Goal: Task Accomplishment & Management: Use online tool/utility

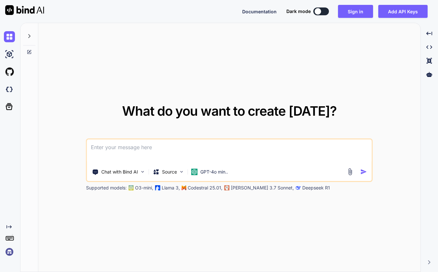
click at [233, 146] on textarea at bounding box center [229, 151] width 285 height 24
paste textarea
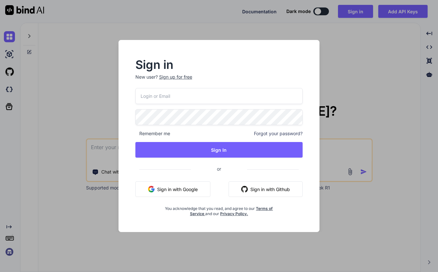
click at [257, 187] on button "Sign in with Github" at bounding box center [266, 189] width 74 height 16
click at [131, 186] on div "Sign in New user? Sign up for free Remember me Forgot your password? Sign In or…" at bounding box center [219, 137] width 188 height 157
click at [279, 190] on button "Sign in with Github" at bounding box center [266, 189] width 74 height 16
click at [248, 187] on button "Sign in with Github" at bounding box center [266, 189] width 74 height 16
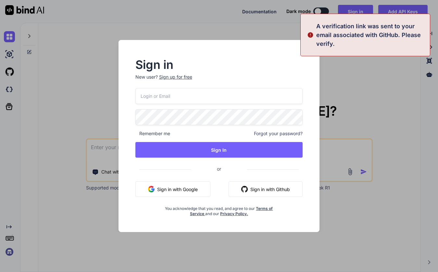
click at [367, 82] on div "Sign in New user? Sign up for free Remember me Forgot your password? Sign In or…" at bounding box center [219, 136] width 438 height 272
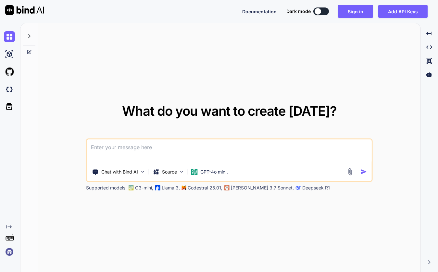
click at [173, 146] on textarea at bounding box center [229, 151] width 285 height 24
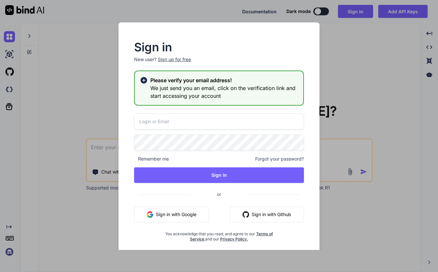
click at [255, 210] on button "Sign in with Github" at bounding box center [267, 214] width 74 height 16
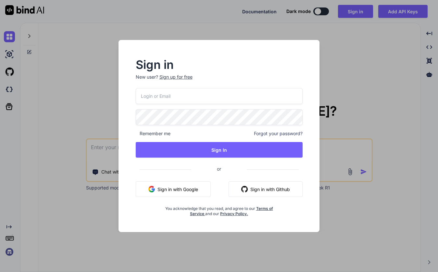
type textarea "x"
click at [256, 186] on button "Sign in with Github" at bounding box center [266, 189] width 74 height 16
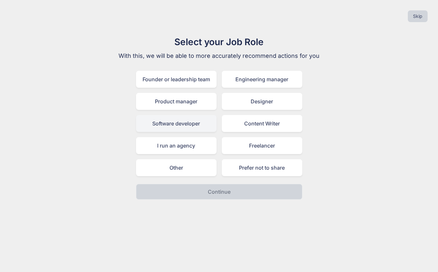
click at [198, 119] on div "Software developer" at bounding box center [176, 123] width 81 height 17
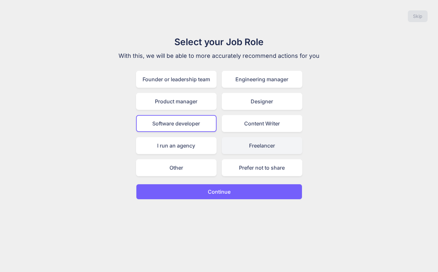
click at [248, 142] on div "Freelancer" at bounding box center [262, 145] width 81 height 17
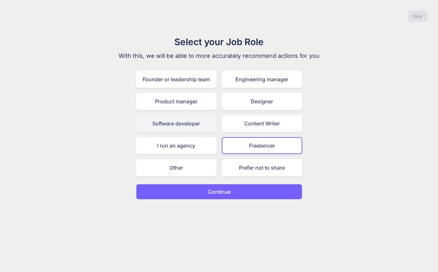
click at [186, 120] on div "Software developer" at bounding box center [176, 123] width 81 height 17
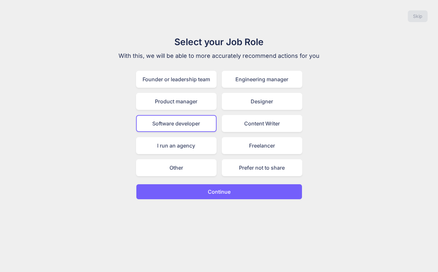
click at [215, 194] on p "Continue" at bounding box center [219, 192] width 23 height 8
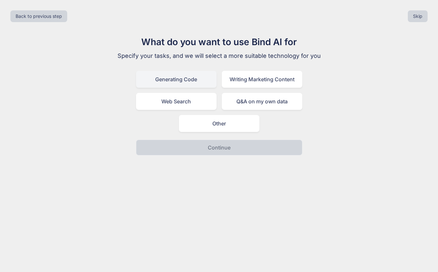
click at [181, 79] on div "Generating Code" at bounding box center [176, 79] width 81 height 17
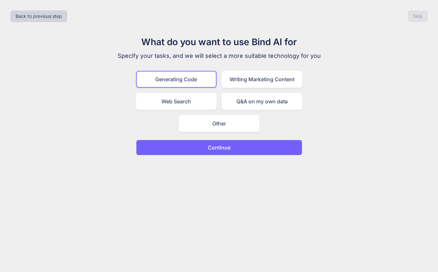
click at [244, 148] on button "Continue" at bounding box center [219, 148] width 166 height 16
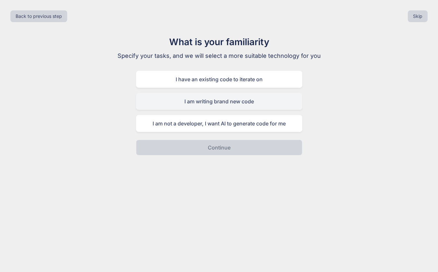
click at [256, 104] on div "I am writing brand new code" at bounding box center [219, 101] width 166 height 17
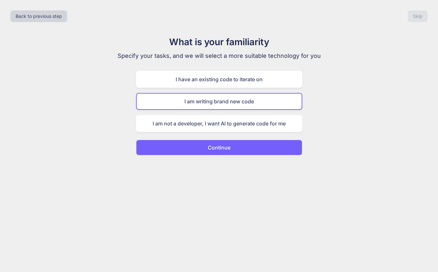
click at [222, 150] on p "Continue" at bounding box center [219, 148] width 23 height 8
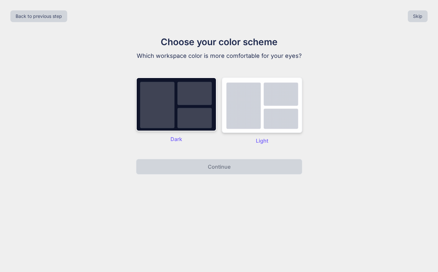
click at [243, 117] on img at bounding box center [262, 105] width 81 height 56
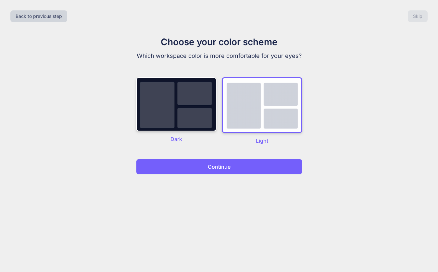
click at [225, 167] on p "Continue" at bounding box center [219, 167] width 23 height 8
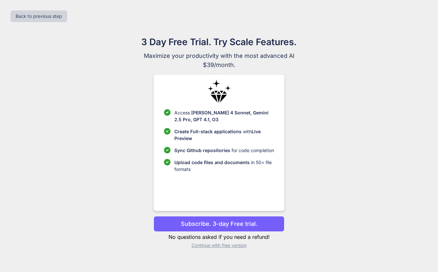
click at [210, 245] on p "Continue with free version" at bounding box center [219, 245] width 131 height 6
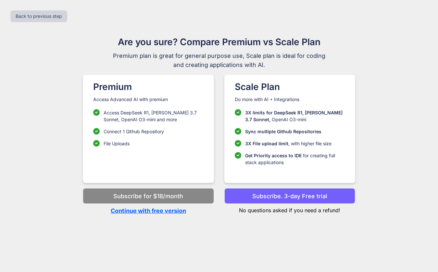
click at [152, 210] on p "Continue with free version" at bounding box center [148, 210] width 131 height 9
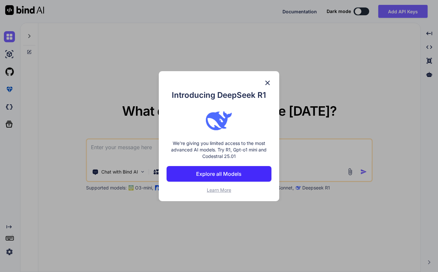
click at [192, 176] on button "Explore all Models" at bounding box center [219, 174] width 105 height 16
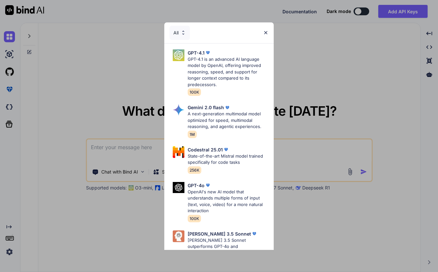
click at [266, 33] on img at bounding box center [266, 33] width 6 height 6
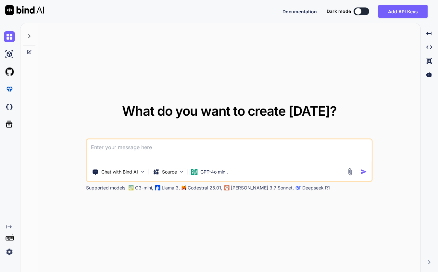
click at [173, 142] on textarea at bounding box center [229, 151] width 285 height 24
paste textarea "Create python app to read a quicken .qif file using the Quiffen python package …"
type textarea "Create python app to read a quicken .qif file using the Quiffen python package …"
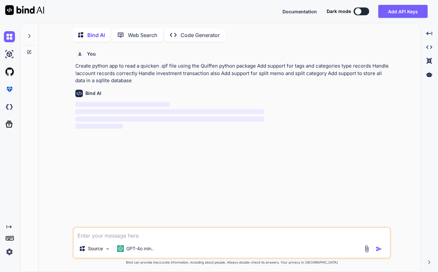
scroll to position [3, 0]
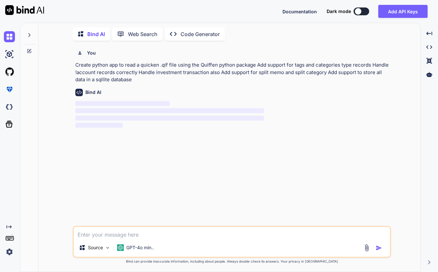
click at [204, 33] on p "Code Generator" at bounding box center [200, 34] width 39 height 8
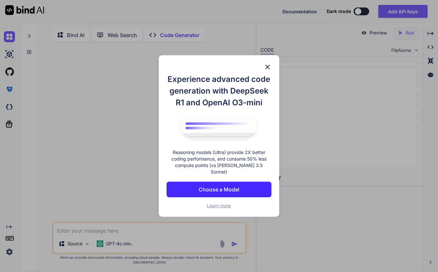
click at [268, 69] on img at bounding box center [268, 67] width 8 height 8
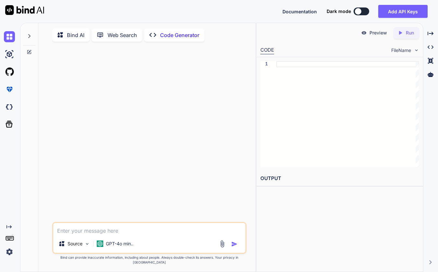
click at [69, 31] on p "Bind AI" at bounding box center [76, 35] width 18 height 8
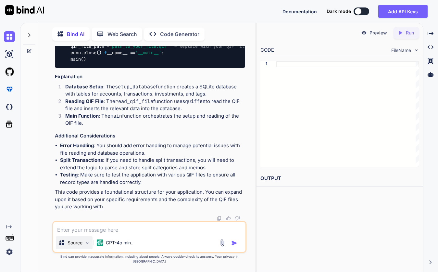
scroll to position [722, 0]
click at [86, 245] on img at bounding box center [87, 243] width 6 height 6
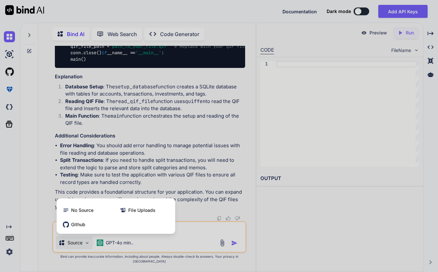
click at [156, 156] on div at bounding box center [219, 136] width 438 height 272
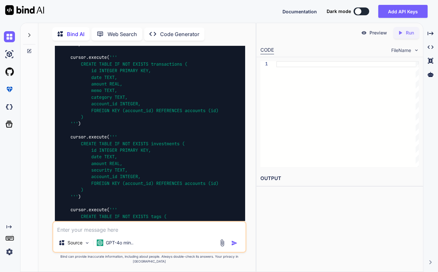
scroll to position [296, 0]
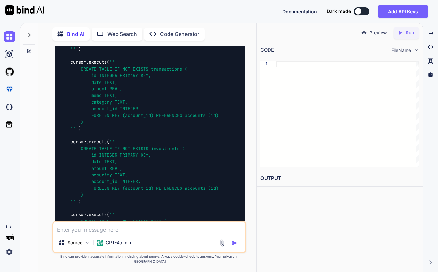
click at [408, 52] on span "FileName" at bounding box center [401, 50] width 20 height 6
click at [408, 51] on span "FileName" at bounding box center [401, 50] width 20 height 6
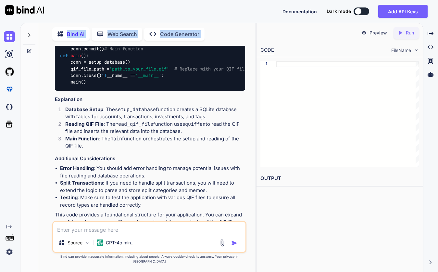
scroll to position [753, 0]
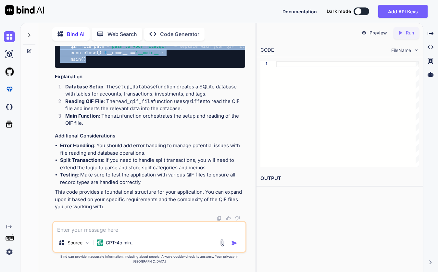
drag, startPoint x: 61, startPoint y: 141, endPoint x: 97, endPoint y: 63, distance: 85.3
copy code "import sqlite3 from quiffen import QifReader # Database setup def setup_databas…"
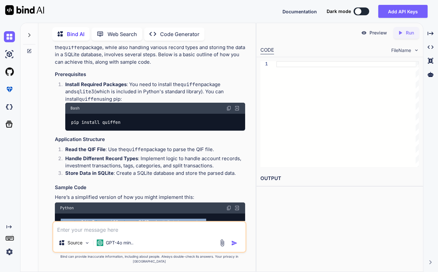
click at [160, 76] on h3 "Prerequisites" at bounding box center [150, 74] width 190 height 7
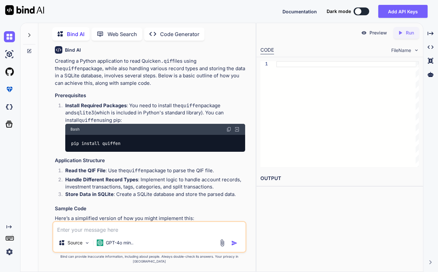
scroll to position [49, 0]
click at [129, 143] on div "pip install quiffen" at bounding box center [155, 143] width 180 height 17
click at [228, 130] on img at bounding box center [228, 129] width 5 height 5
drag, startPoint x: 341, startPoint y: 75, endPoint x: 363, endPoint y: 52, distance: 31.2
click at [341, 75] on div at bounding box center [347, 114] width 143 height 106
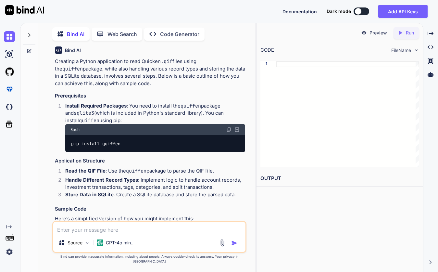
scroll to position [0, 0]
